Goal: Obtain resource: Obtain resource

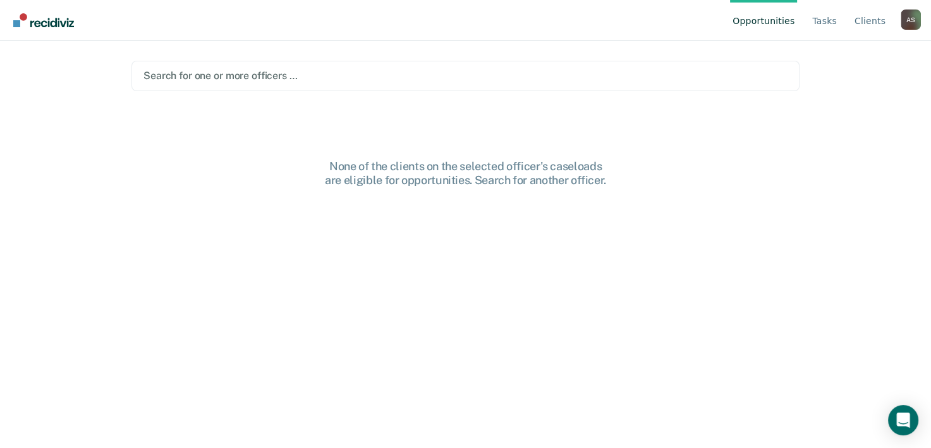
click at [275, 85] on div "Search for one or more officers …" at bounding box center [466, 76] width 668 height 30
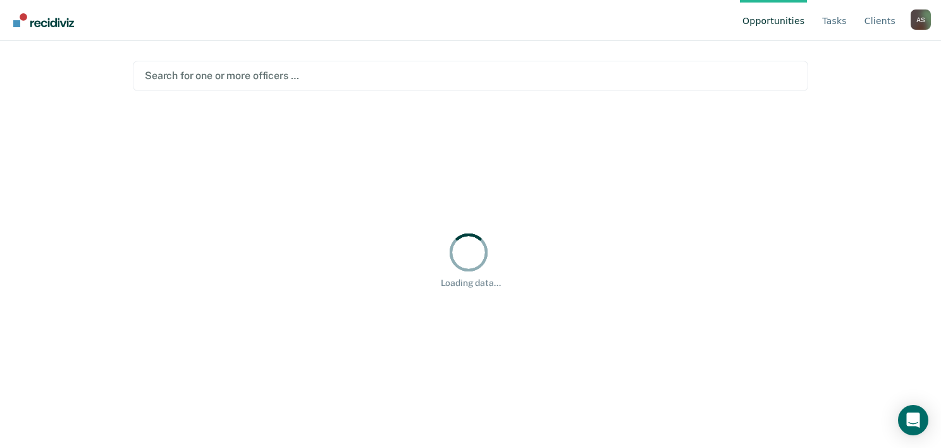
click at [250, 89] on div "Search for one or more officers …" at bounding box center [470, 76] width 675 height 30
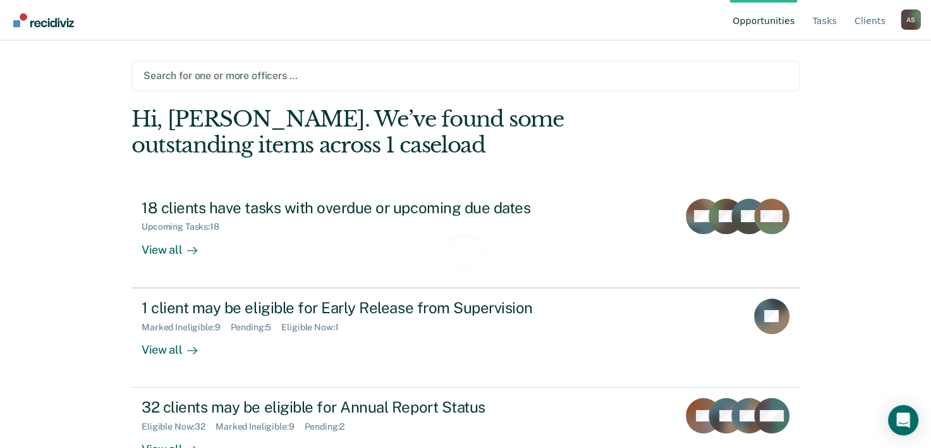
click at [247, 75] on div at bounding box center [466, 75] width 644 height 15
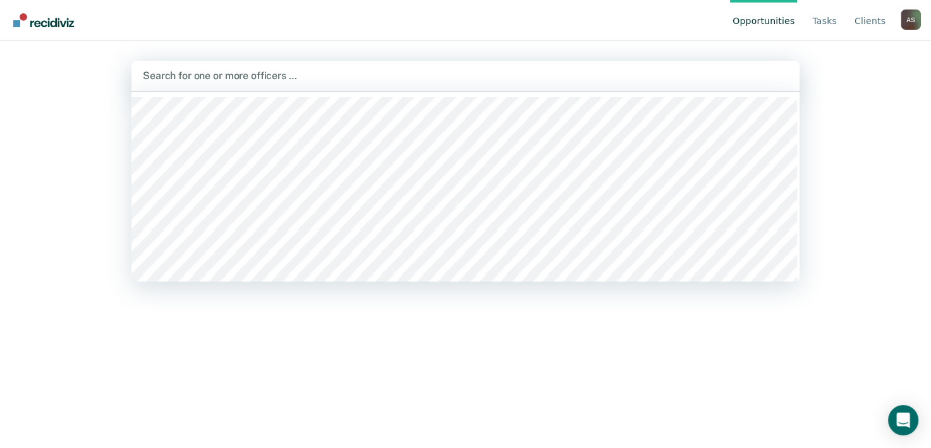
click at [247, 75] on div at bounding box center [466, 75] width 646 height 15
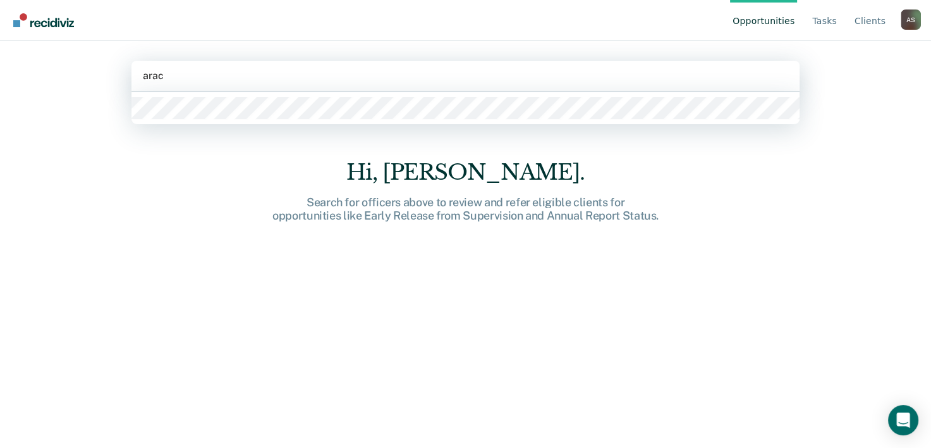
type input "[PERSON_NAME]"
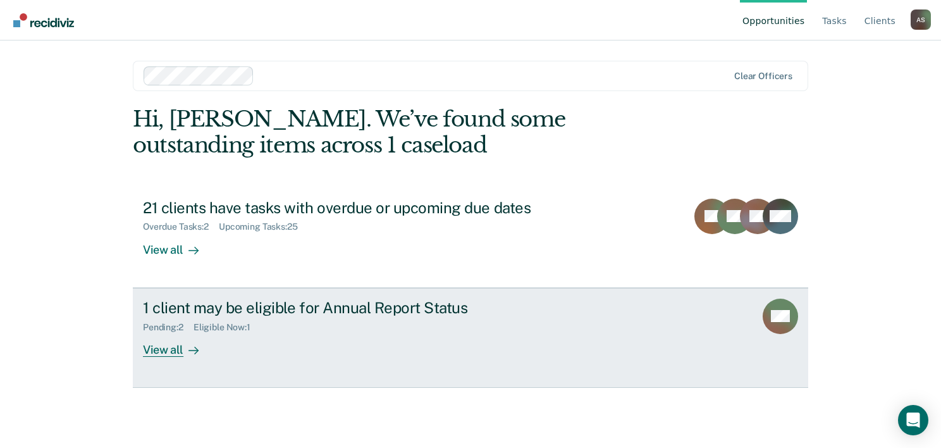
click at [233, 312] on div "1 client may be eligible for Annual Report Status" at bounding box center [365, 307] width 444 height 18
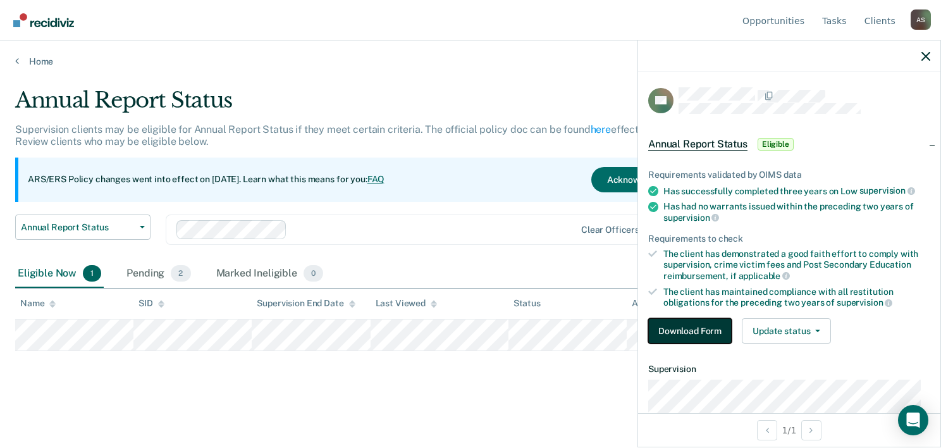
click at [655, 323] on button "Download Form" at bounding box center [689, 330] width 83 height 25
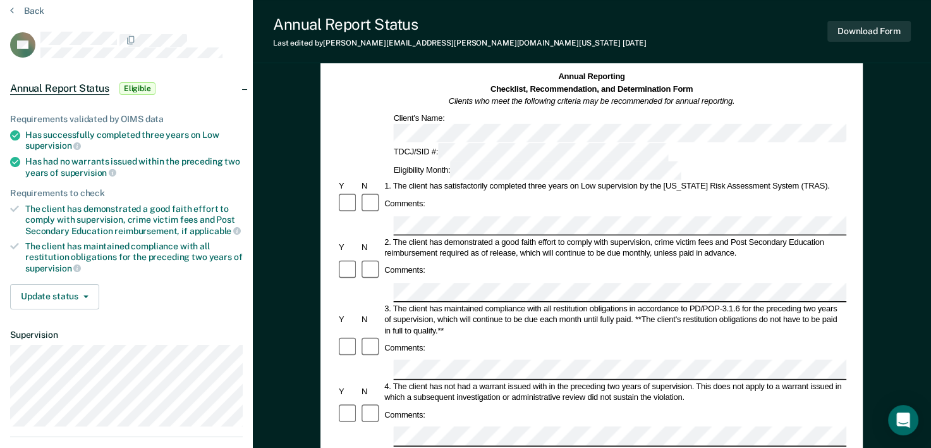
scroll to position [126, 0]
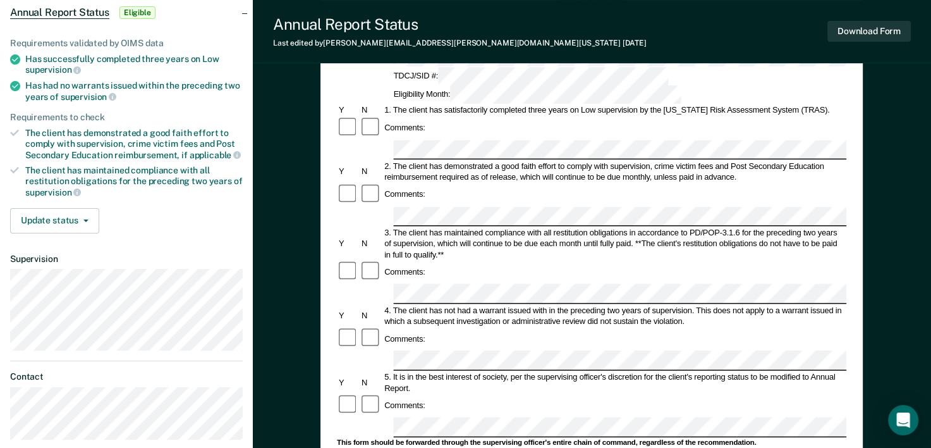
click at [374, 328] on div at bounding box center [371, 339] width 23 height 23
click at [404, 283] on form "Annual Reporting Checklist, Recommendation, and Determination Form Clients who …" at bounding box center [592, 416] width 510 height 842
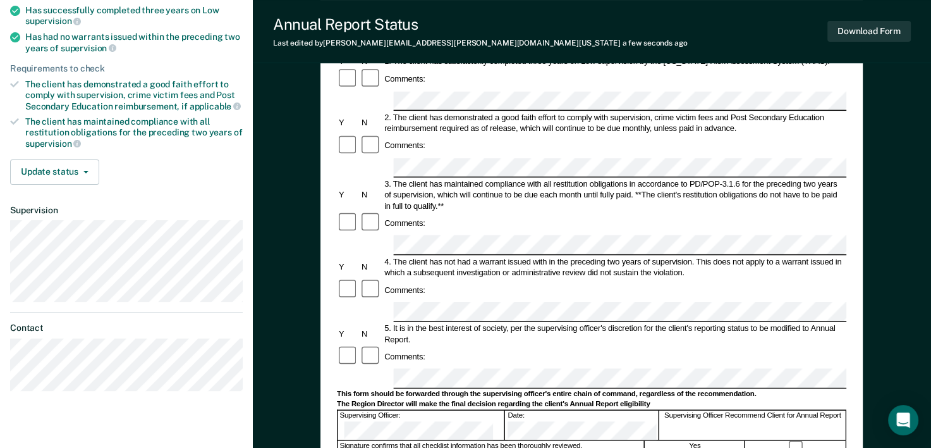
scroll to position [190, 0]
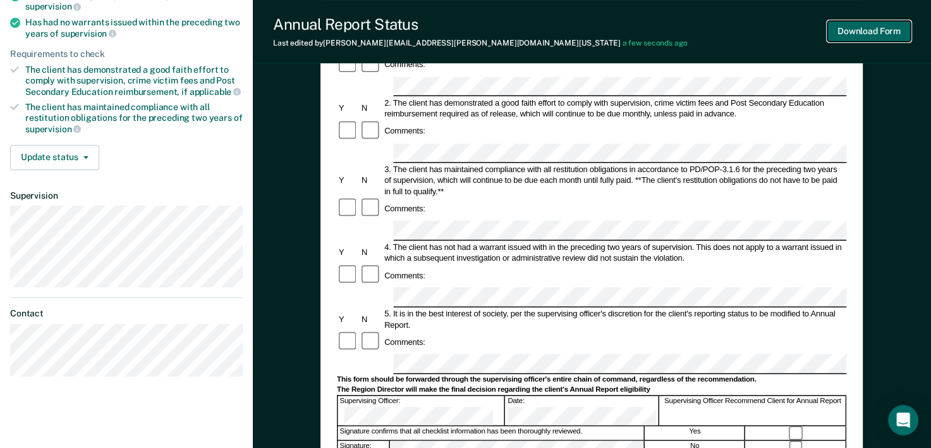
click at [873, 35] on button "Download Form" at bounding box center [869, 31] width 83 height 21
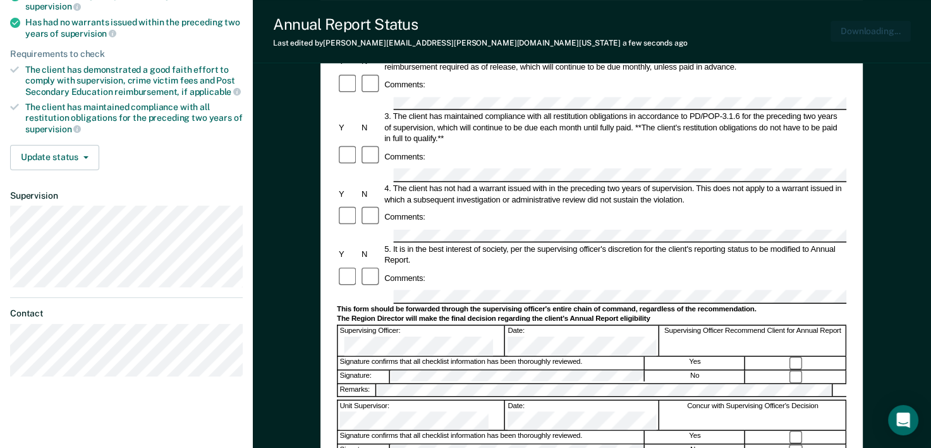
scroll to position [0, 0]
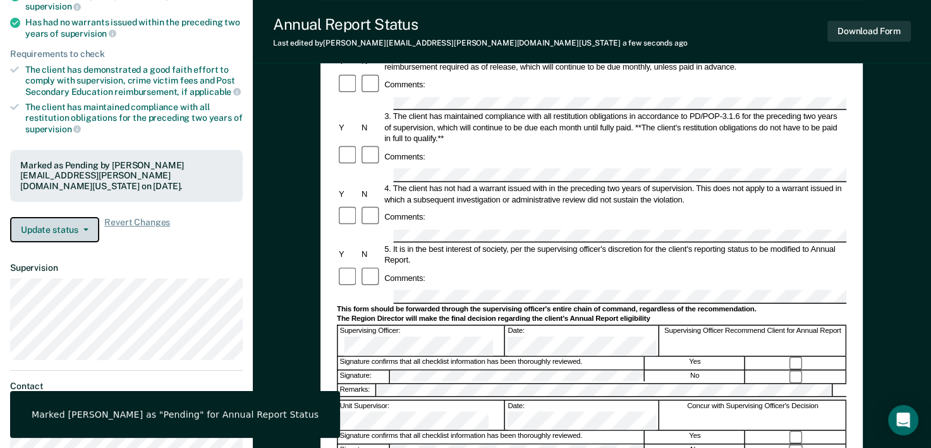
click at [46, 217] on button "Update status" at bounding box center [54, 229] width 89 height 25
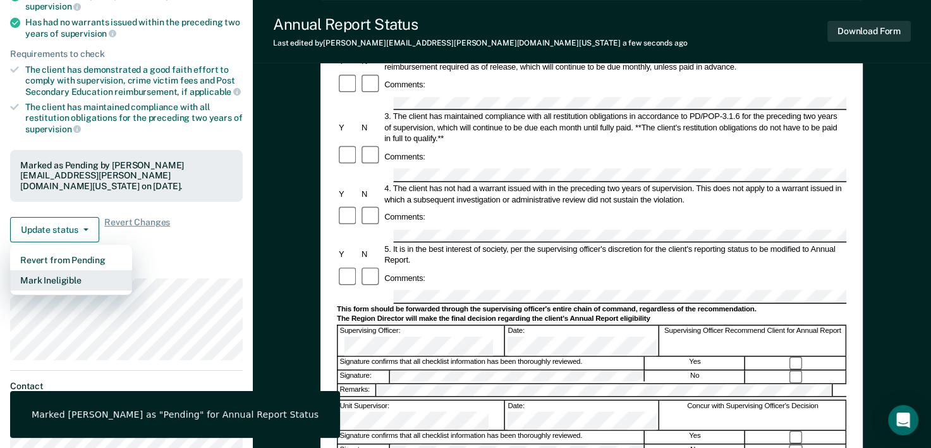
click at [70, 270] on button "Mark Ineligible" at bounding box center [71, 280] width 122 height 20
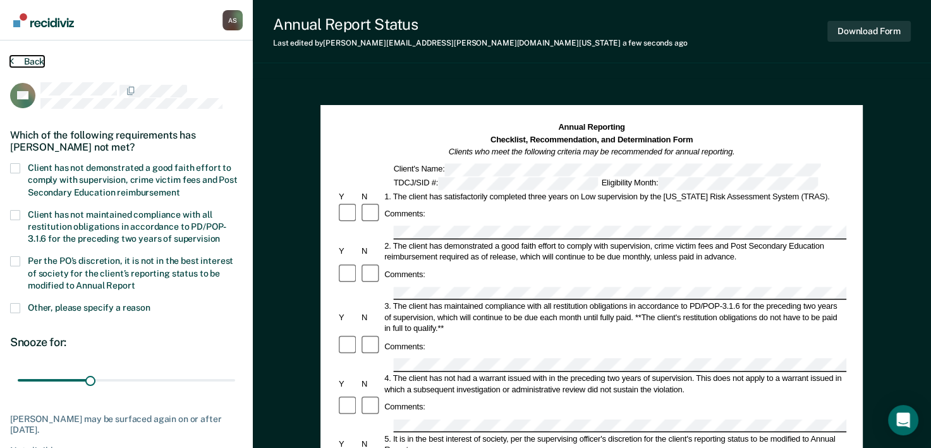
click at [27, 59] on button "Back" at bounding box center [27, 61] width 34 height 11
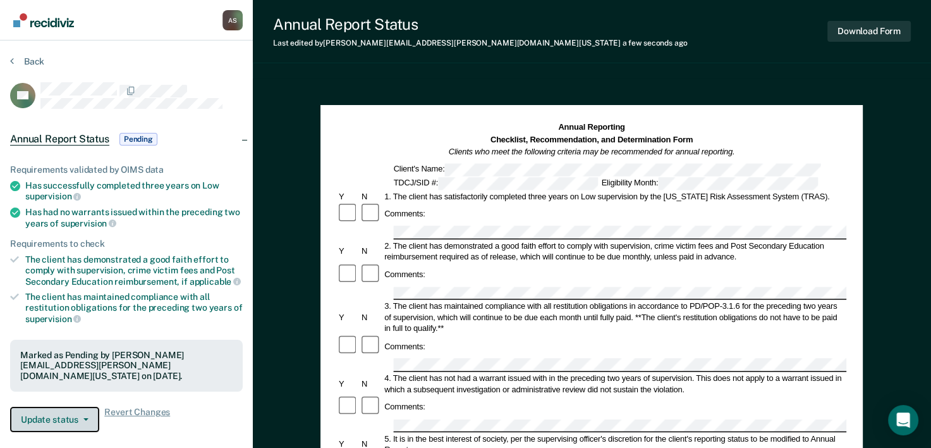
click at [58, 412] on button "Update status" at bounding box center [54, 419] width 89 height 25
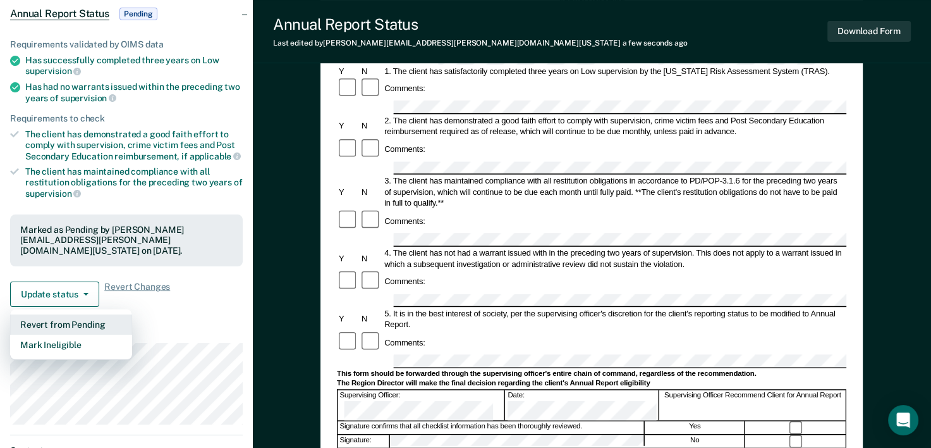
scroll to position [126, 0]
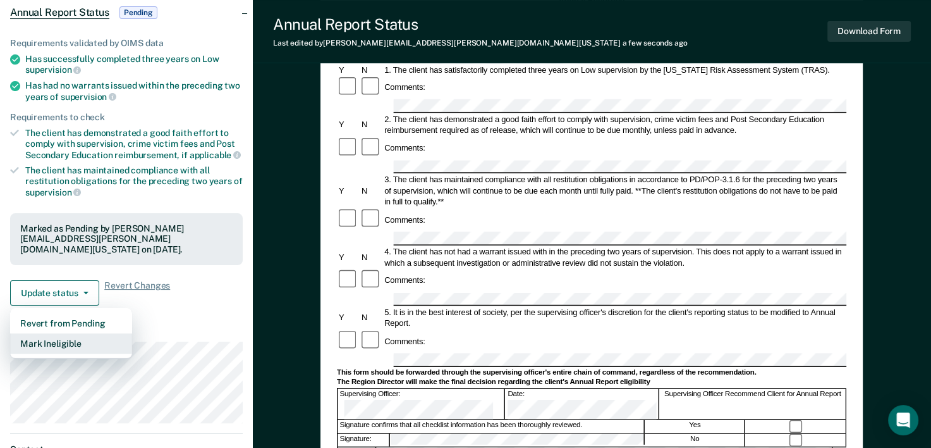
click at [60, 333] on button "Mark Ineligible" at bounding box center [71, 343] width 122 height 20
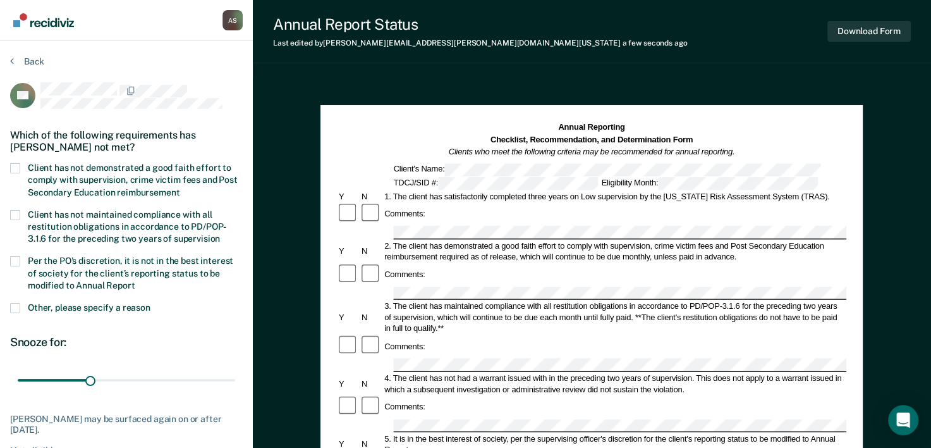
scroll to position [63, 0]
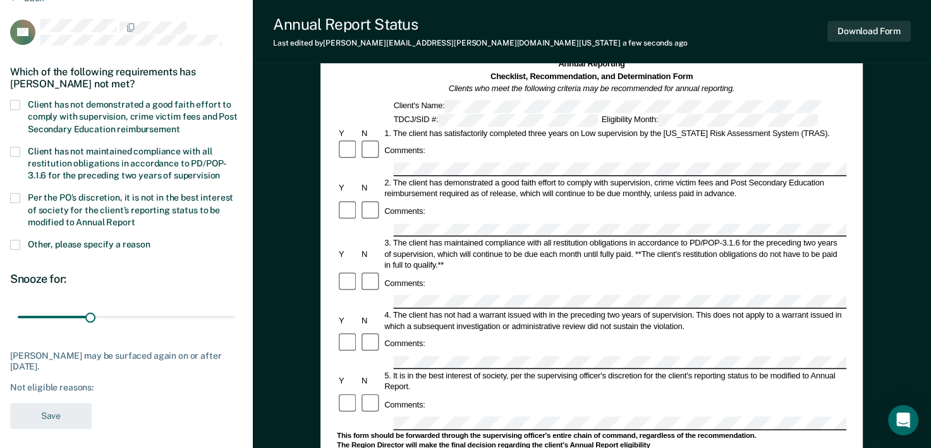
click at [18, 101] on span at bounding box center [15, 105] width 10 height 10
click at [180, 125] on input "Client has not demonstrated a good faith effort to comply with supervision, cri…" at bounding box center [180, 125] width 0 height 0
click at [18, 149] on span at bounding box center [15, 152] width 10 height 10
click at [220, 171] on input "Client has not maintained compliance with all restitution obligations in accord…" at bounding box center [220, 171] width 0 height 0
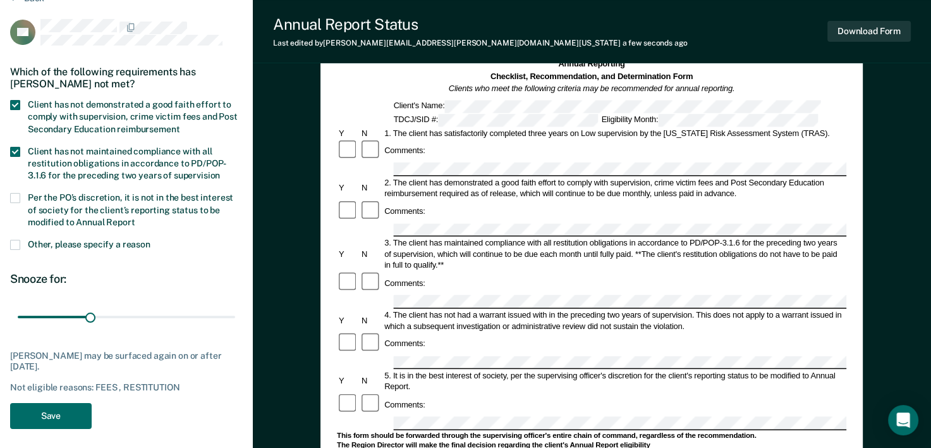
click at [23, 195] on label "Per the PO’s discretion, it is not in the best interest of society for the clie…" at bounding box center [126, 211] width 233 height 37
click at [135, 218] on input "Per the PO’s discretion, it is not in the best interest of society for the clie…" at bounding box center [135, 218] width 0 height 0
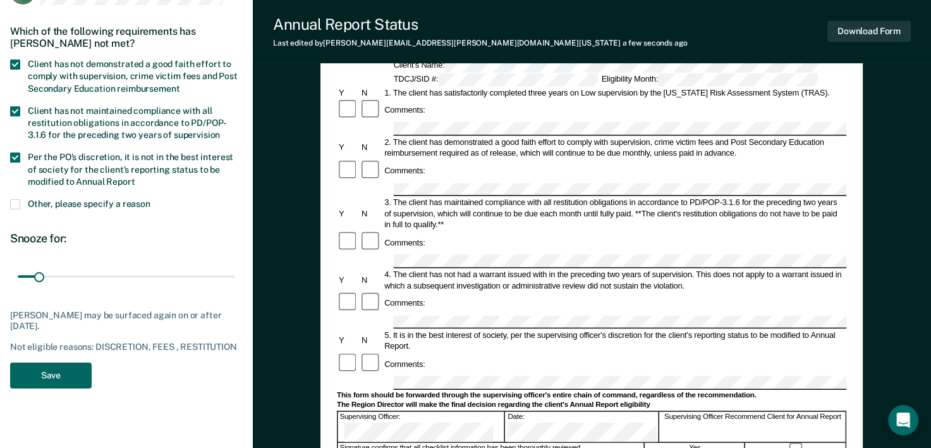
scroll to position [126, 0]
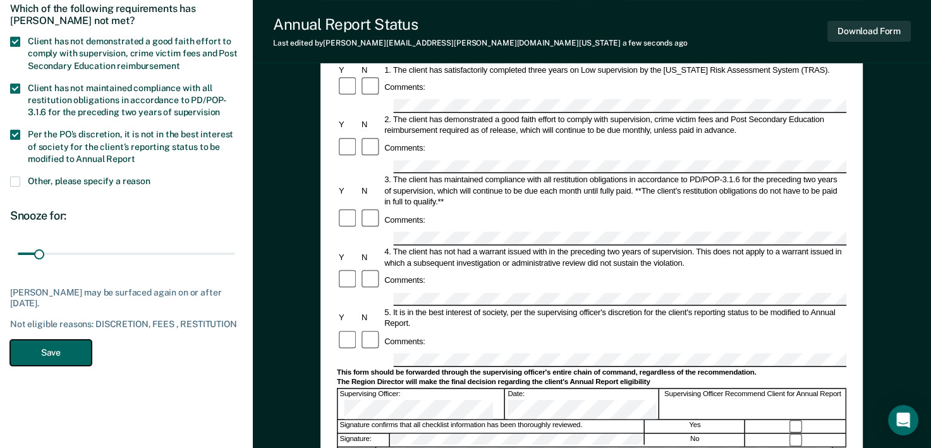
click at [56, 357] on button "Save" at bounding box center [51, 353] width 82 height 26
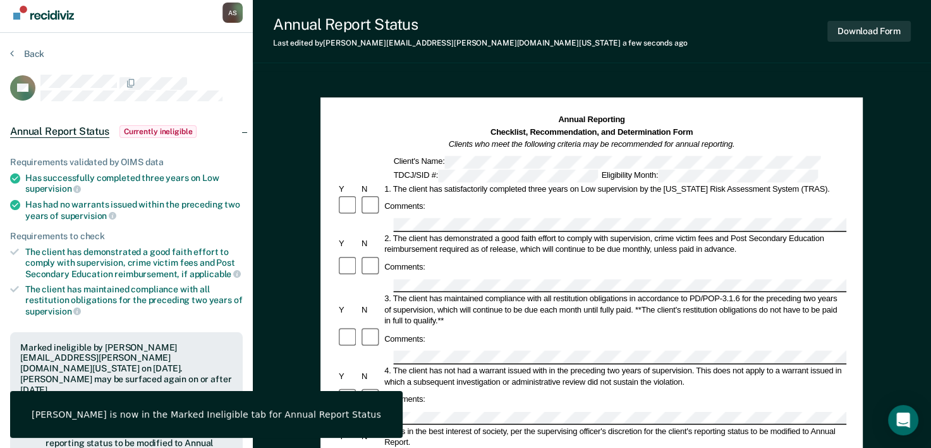
scroll to position [0, 0]
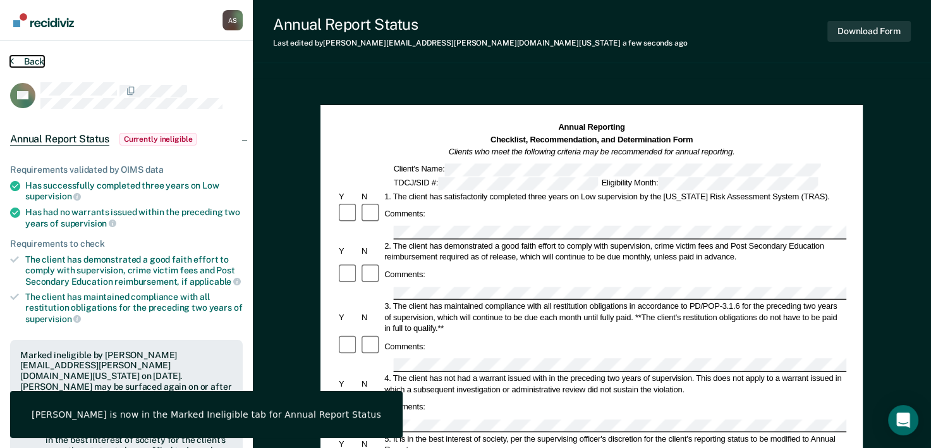
click at [41, 64] on button "Back" at bounding box center [27, 61] width 34 height 11
